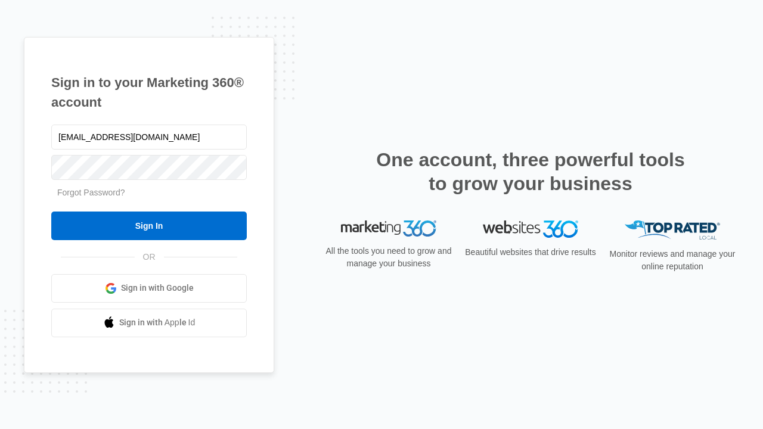
type input "dankie614@gmail.com"
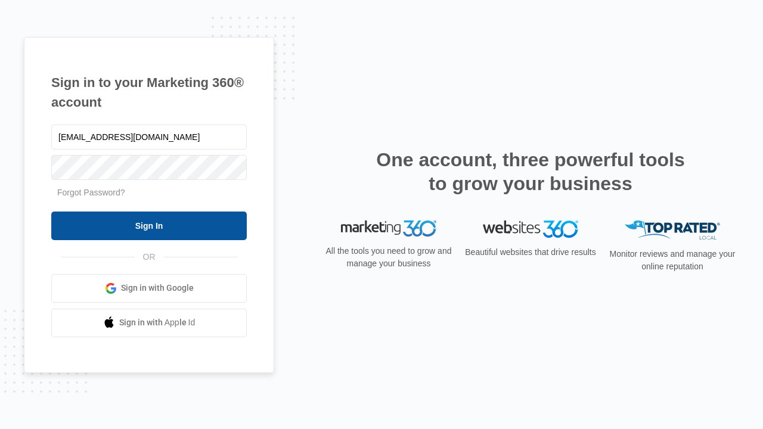
click at [149, 225] on input "Sign In" at bounding box center [149, 226] width 196 height 29
